Goal: Task Accomplishment & Management: Manage account settings

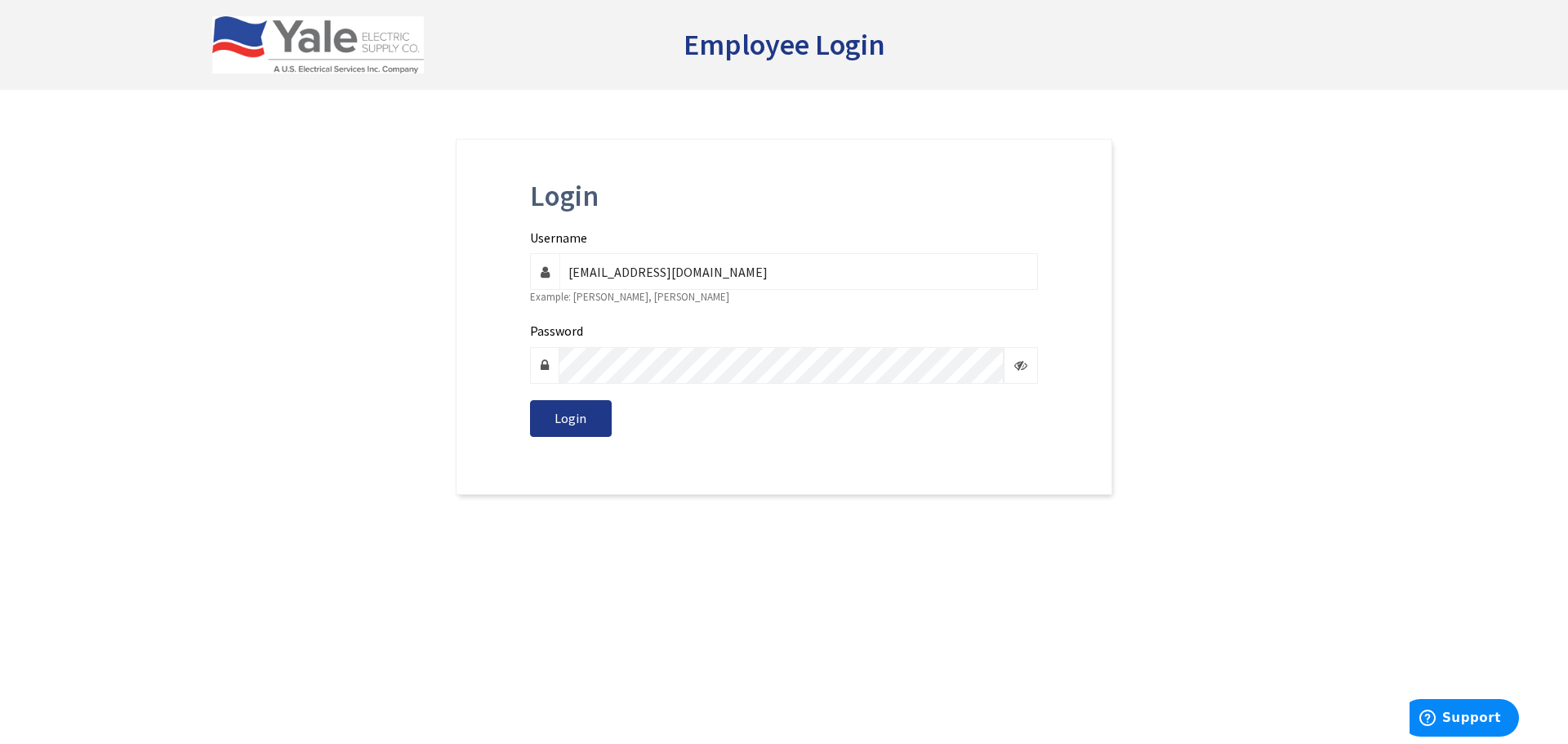
type input "[EMAIL_ADDRESS][DOMAIN_NAME]"
click at [563, 424] on span "Login" at bounding box center [570, 418] width 32 height 17
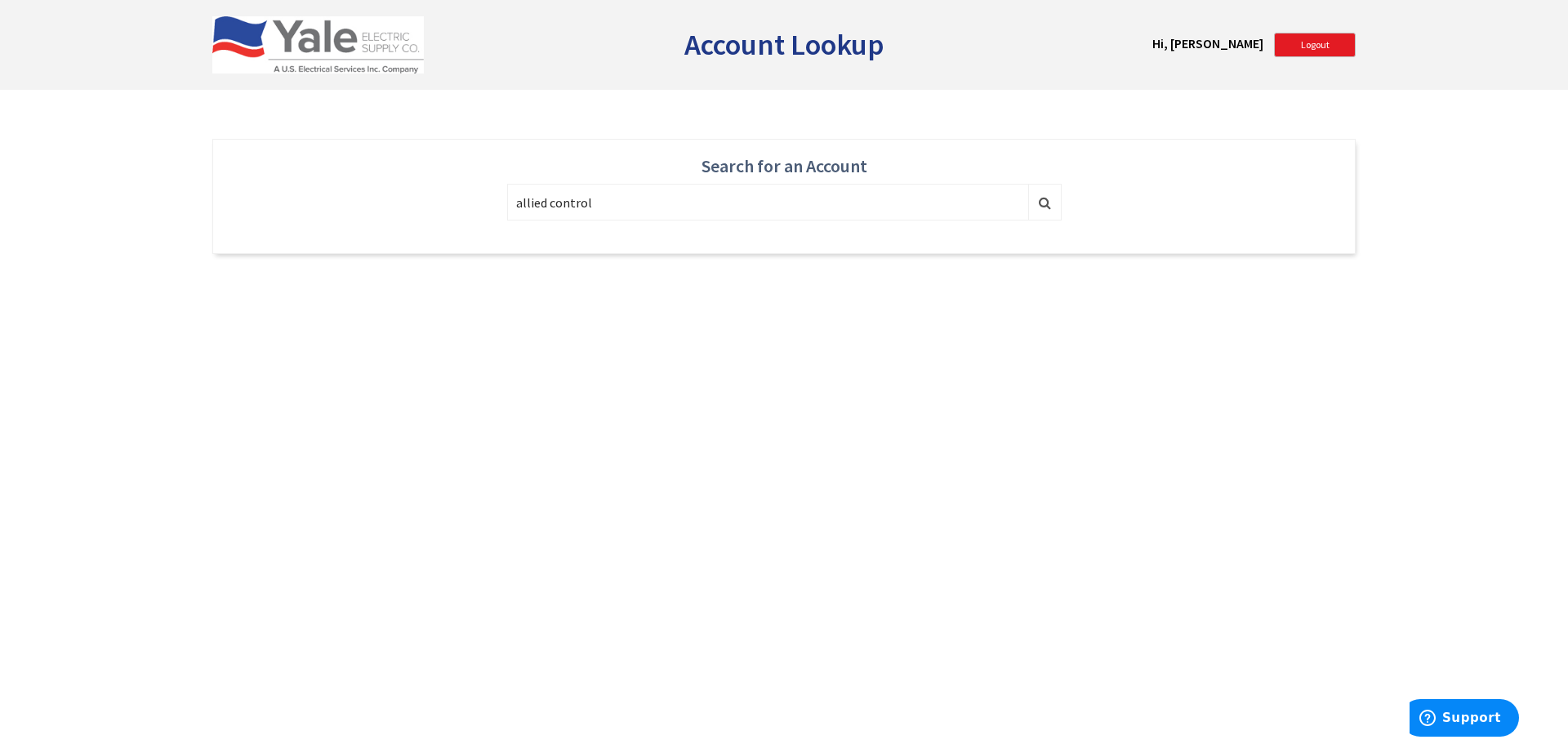
type input "allied control"
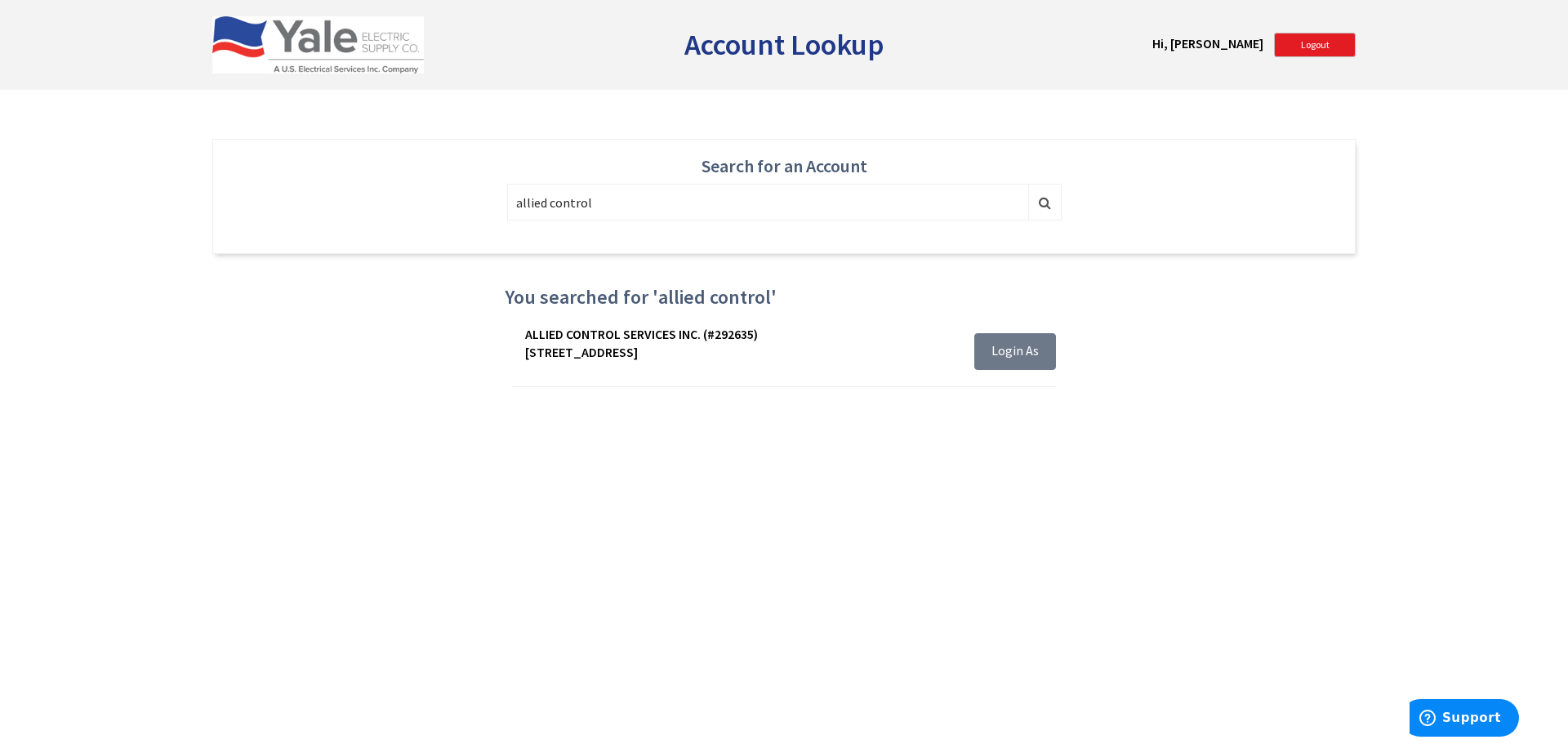
click at [1011, 353] on span "Login As" at bounding box center [1015, 351] width 47 height 17
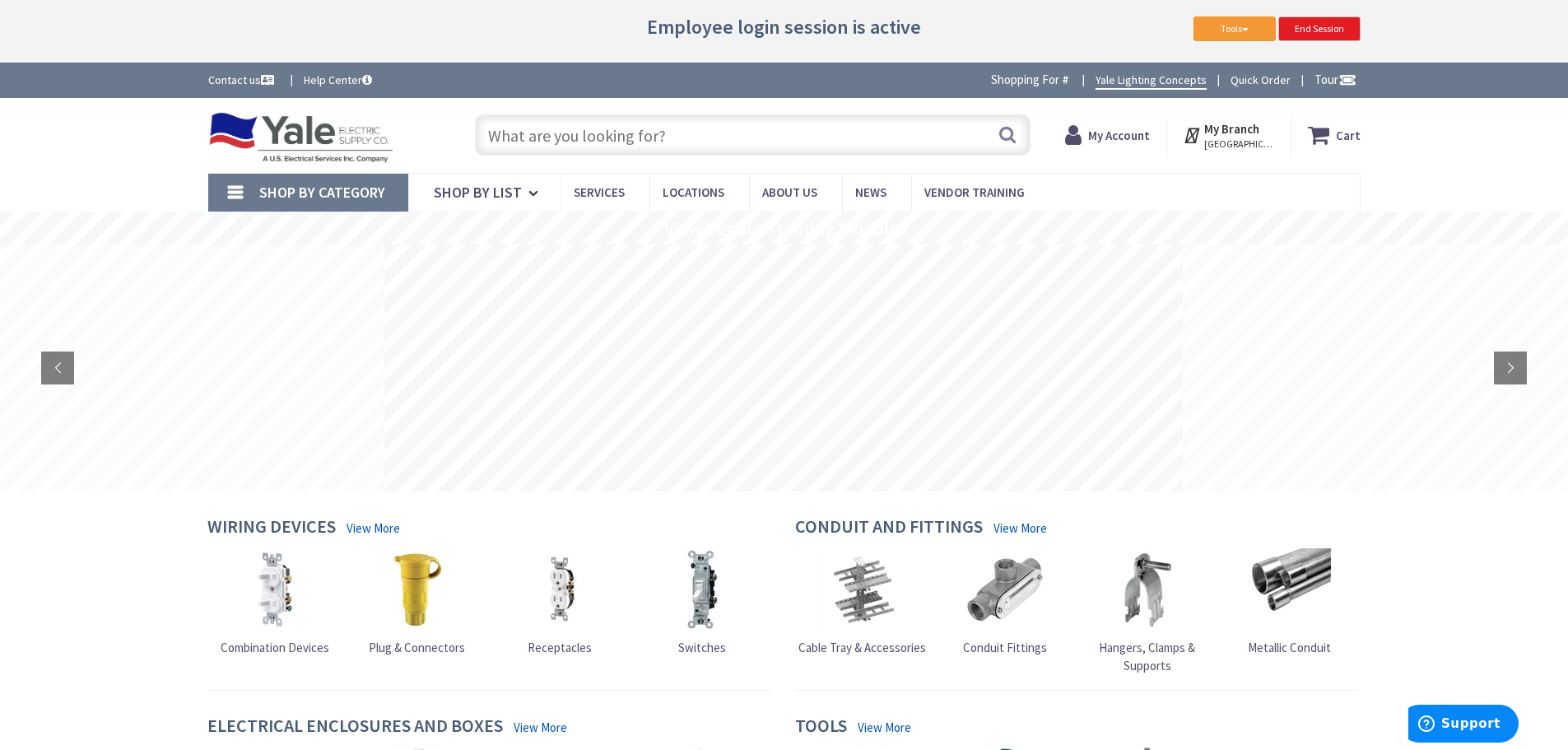
click at [1121, 139] on strong "My Account" at bounding box center [1119, 135] width 61 height 16
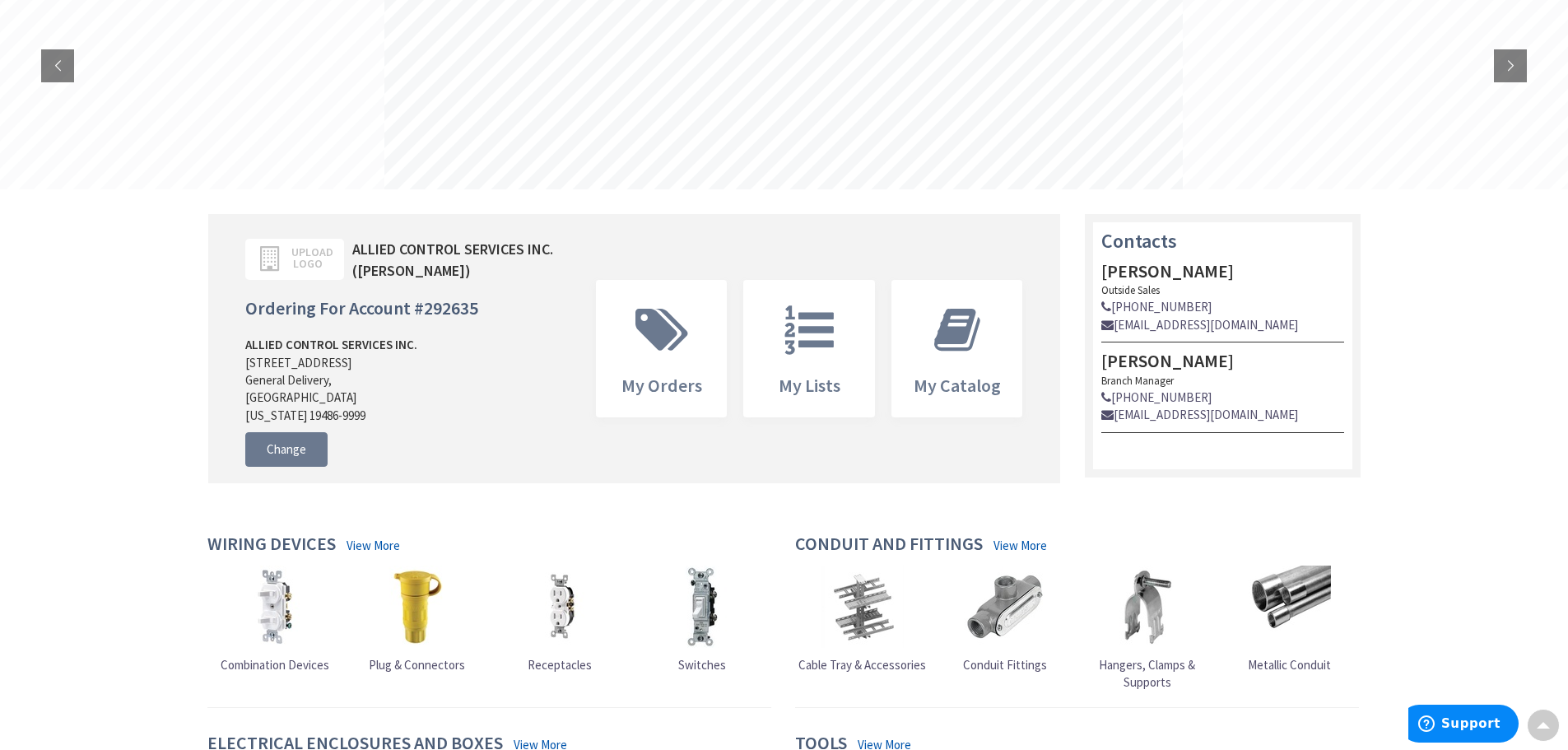
scroll to position [329, 0]
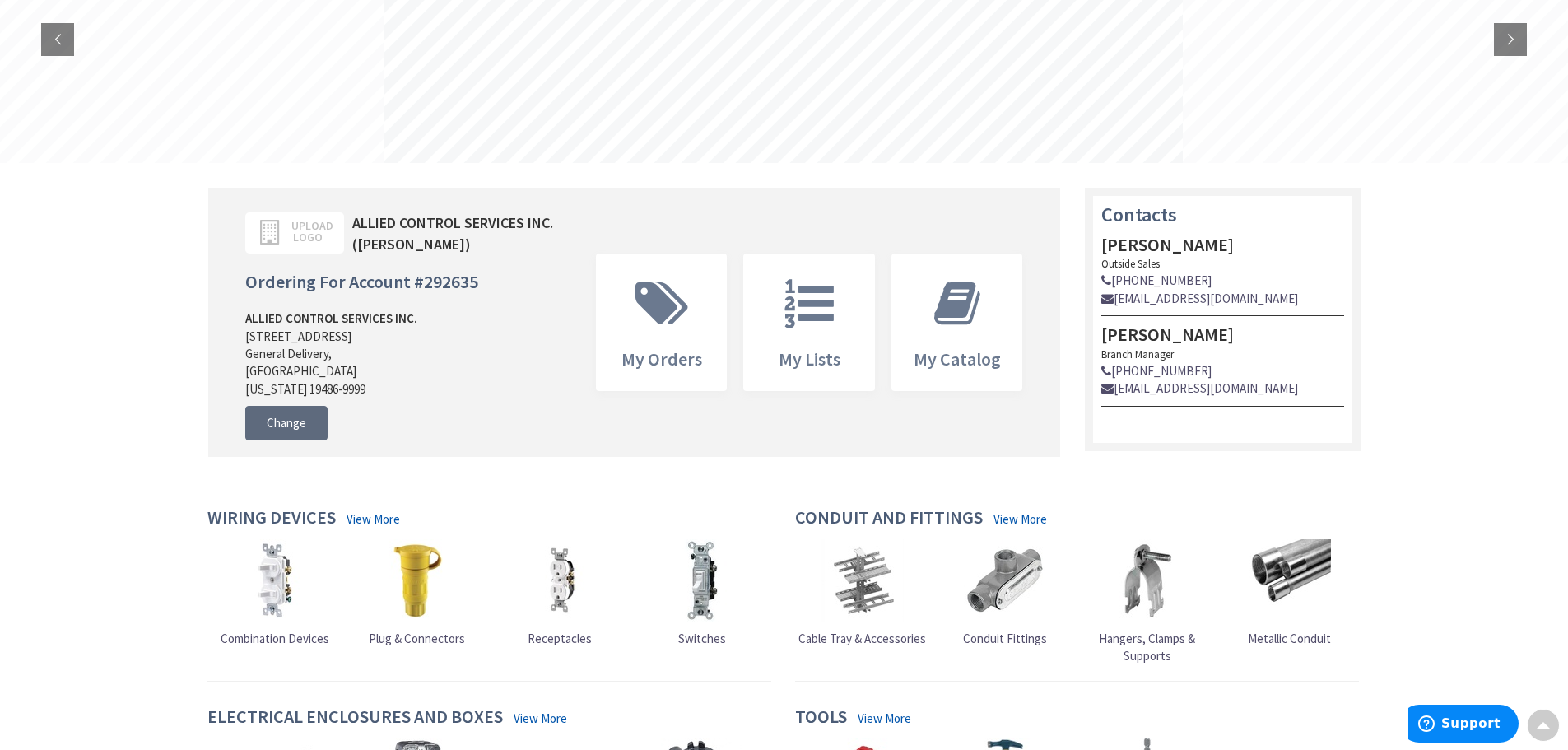
click at [290, 441] on link "Change" at bounding box center [286, 422] width 83 height 34
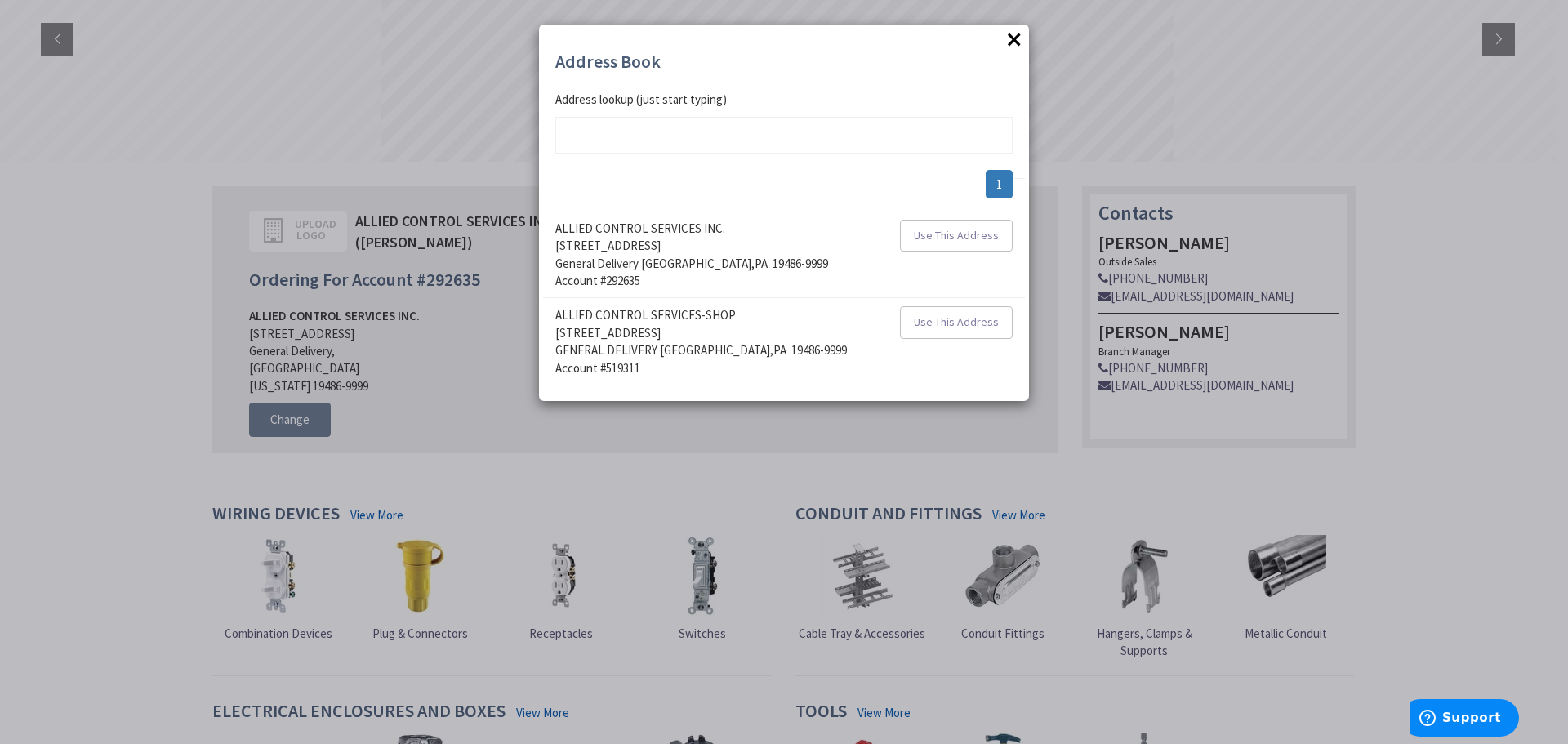
click at [1010, 43] on button "×" at bounding box center [1014, 39] width 25 height 25
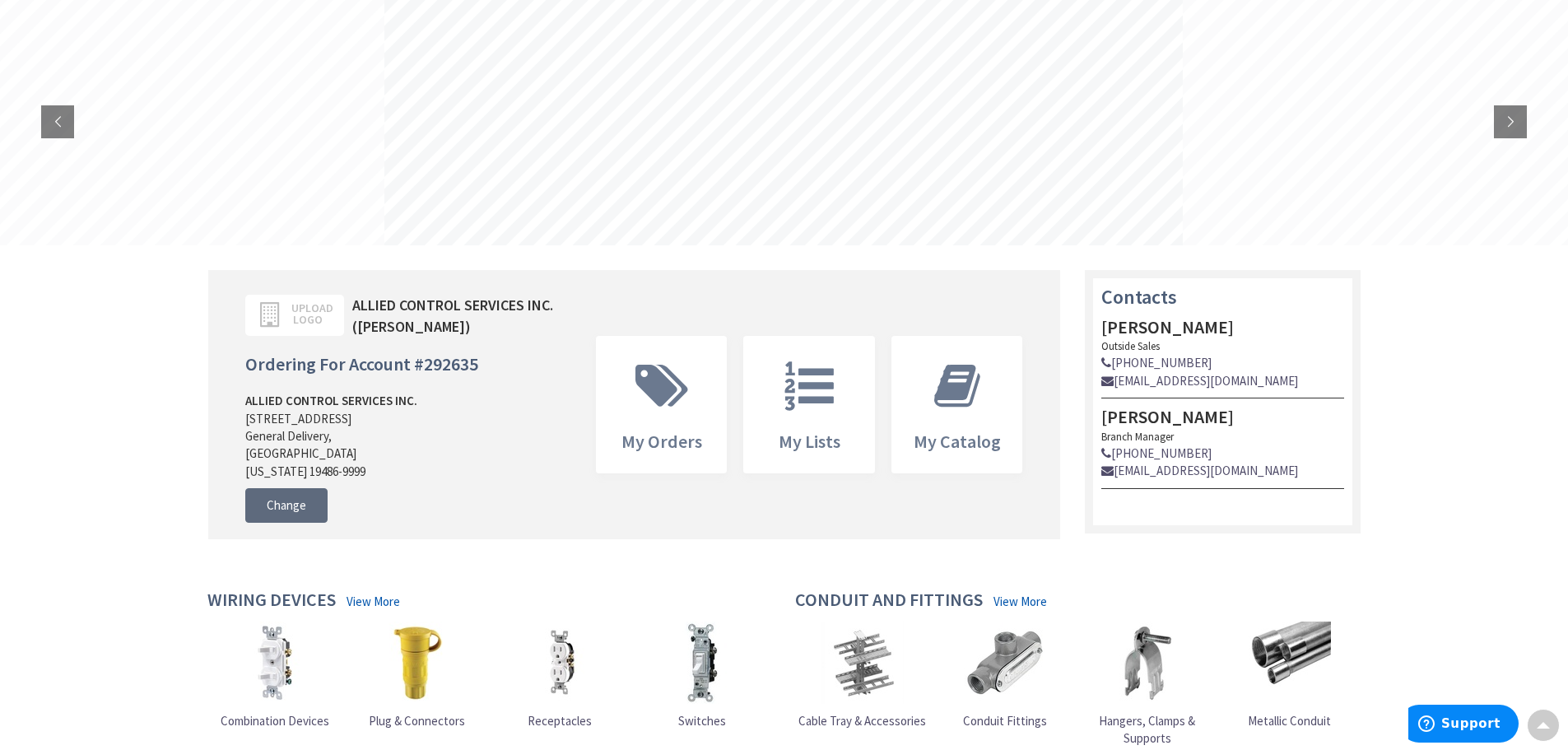
scroll to position [0, 0]
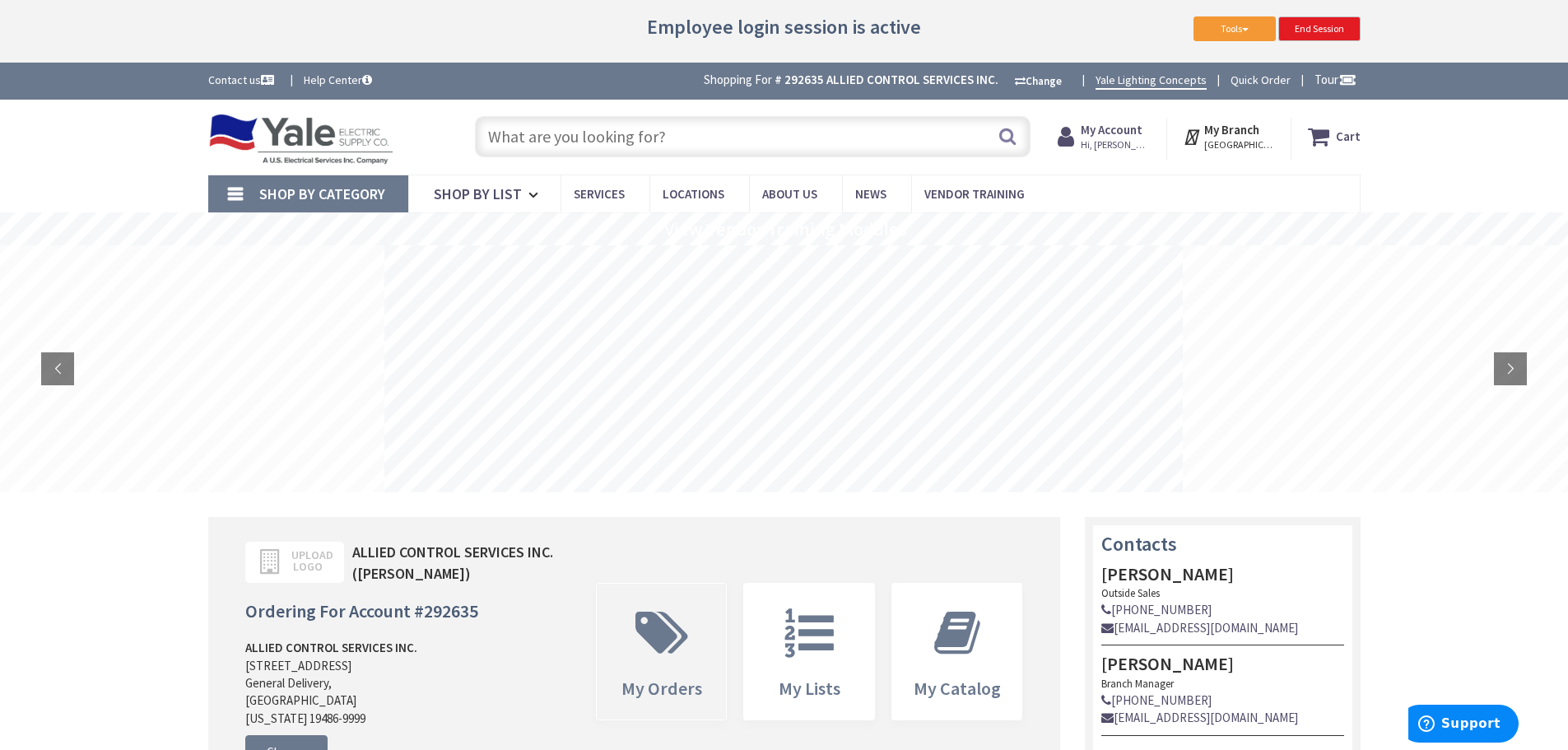
click at [678, 647] on icon at bounding box center [661, 633] width 69 height 49
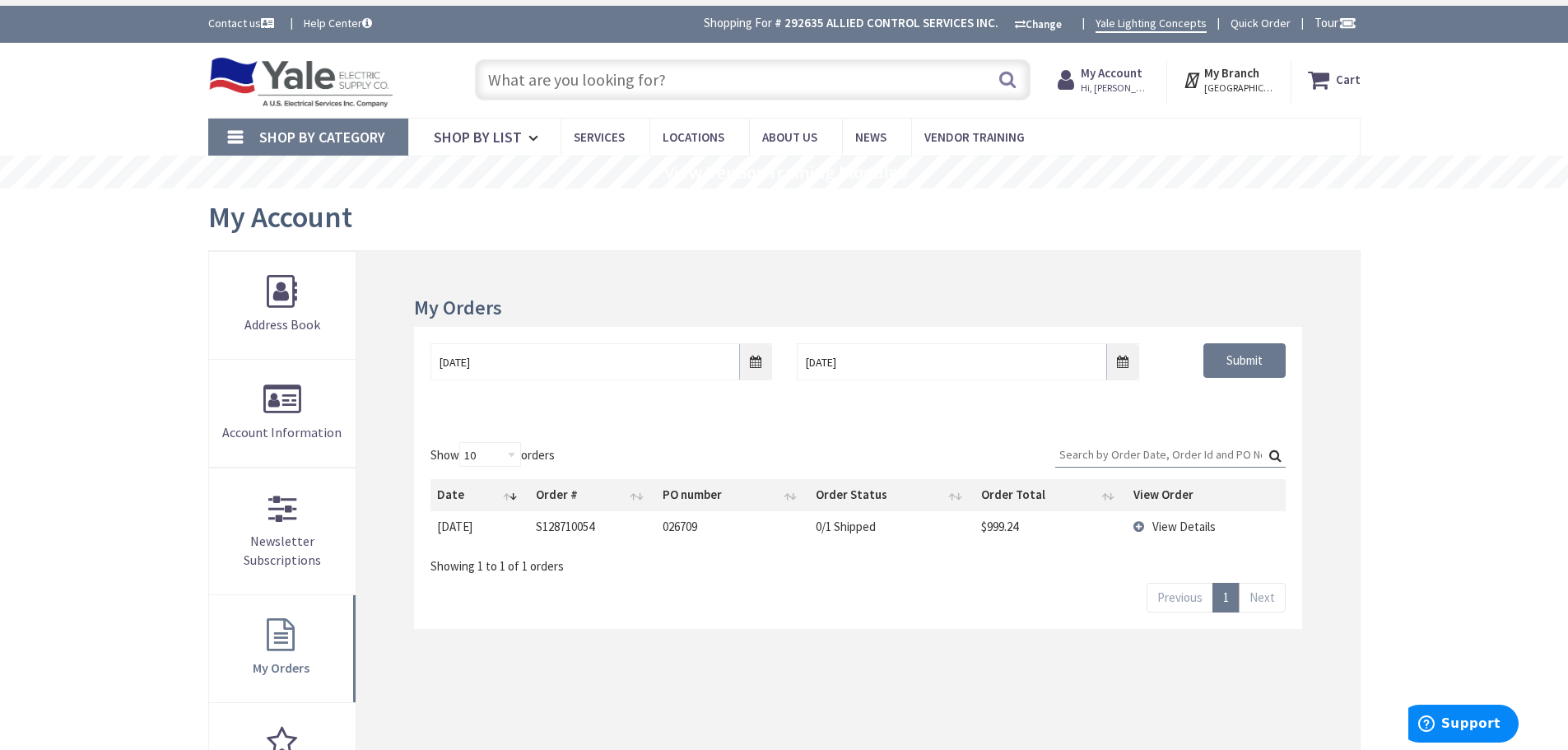
scroll to position [165, 0]
